Goal: Navigation & Orientation: Go to known website

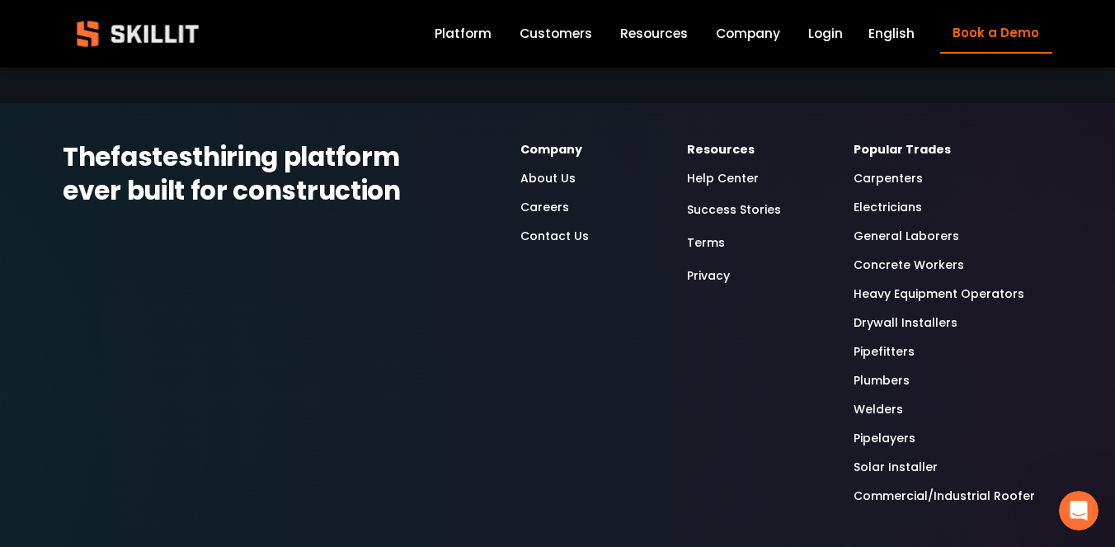
scroll to position [4599, 0]
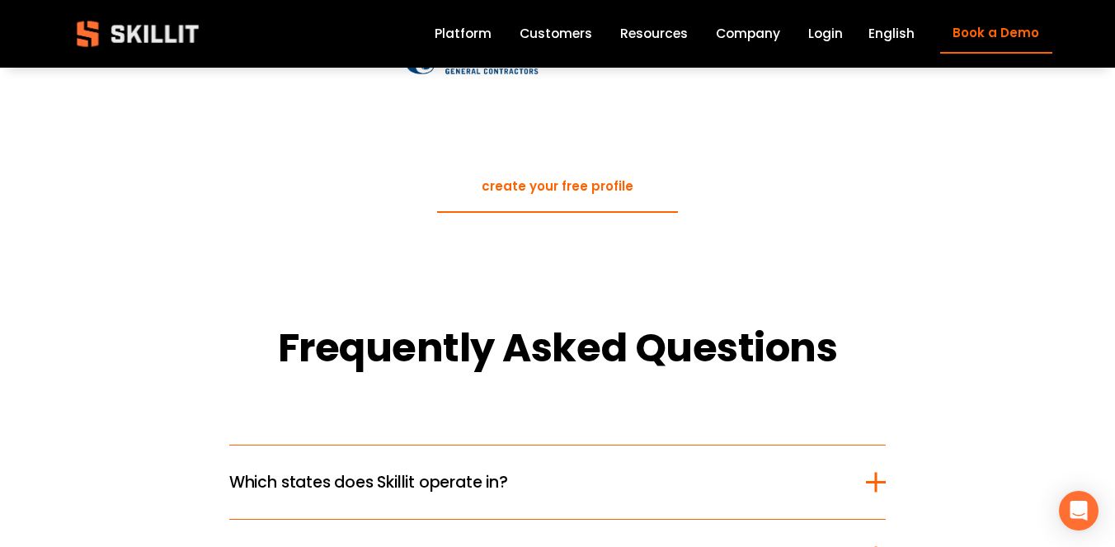
scroll to position [3888, 0]
